Goal: Transaction & Acquisition: Purchase product/service

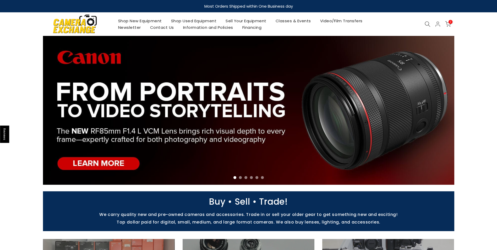
click at [429, 25] on icon at bounding box center [428, 24] width 6 height 6
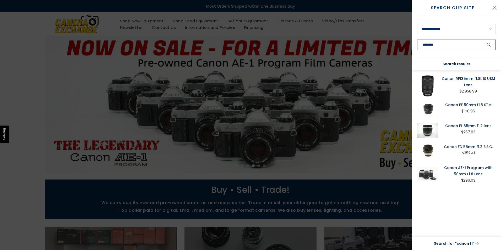
type input "********"
click at [483, 40] on button "submit" at bounding box center [489, 45] width 13 height 10
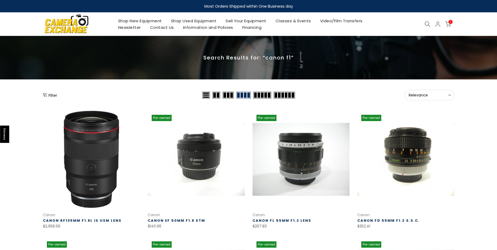
click at [52, 95] on button "Filter" at bounding box center [50, 94] width 14 height 5
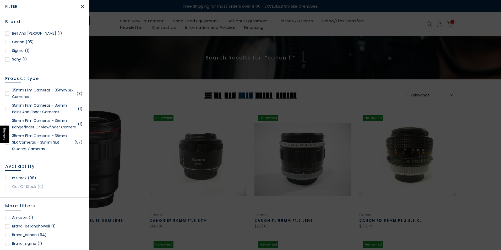
click at [36, 92] on link "35mm Film Cameras - 35mm SLR Cameras (8)" at bounding box center [44, 93] width 79 height 13
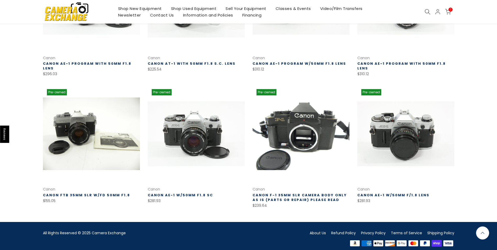
scroll to position [183, 0]
